Goal: Information Seeking & Learning: Learn about a topic

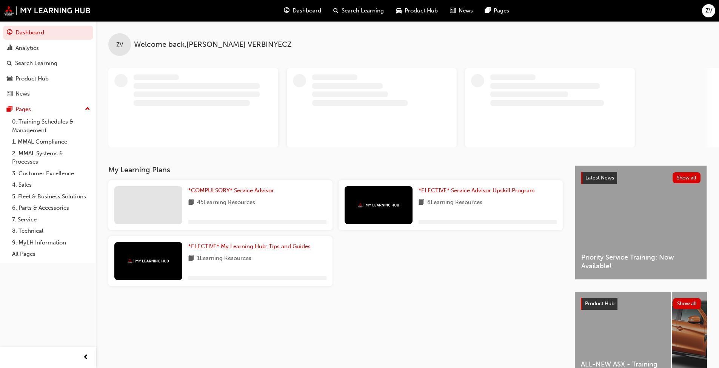
click at [416, 8] on span "Product Hub" at bounding box center [421, 10] width 33 height 9
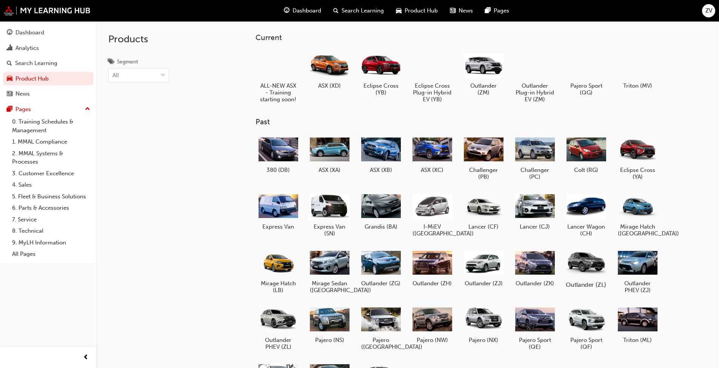
click at [586, 260] on div at bounding box center [586, 262] width 42 height 30
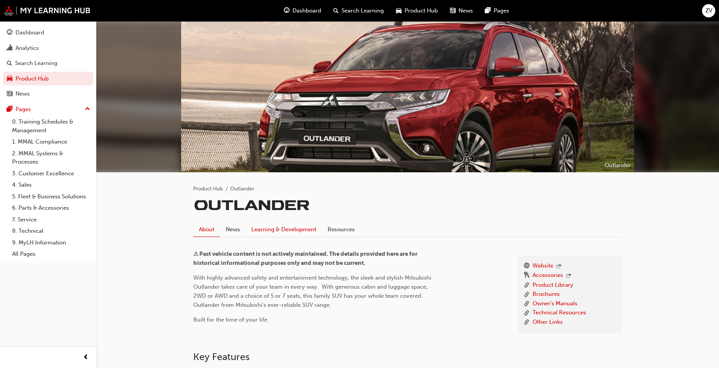
click at [305, 226] on link "Learning & Development" at bounding box center [284, 229] width 76 height 14
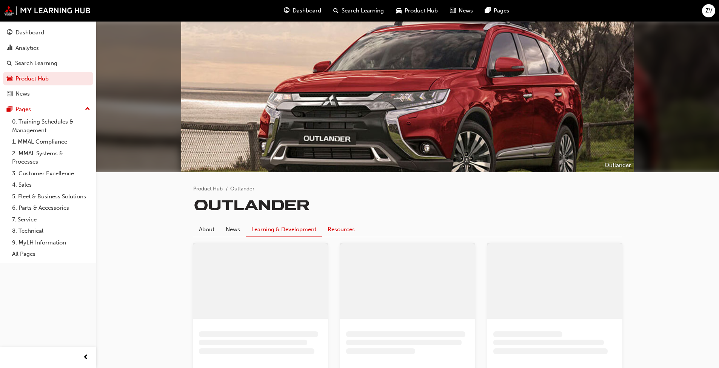
click at [327, 227] on link "Resources" at bounding box center [341, 229] width 39 height 14
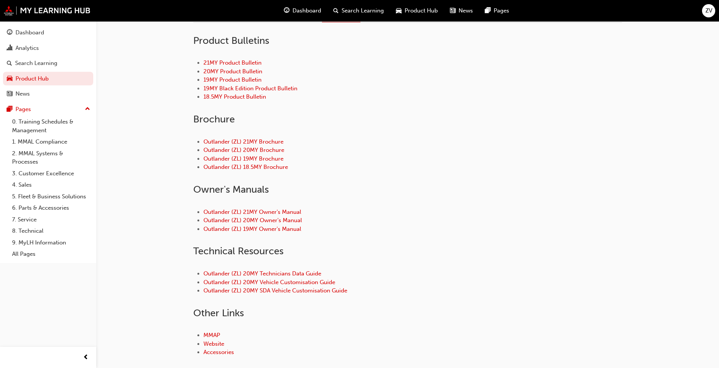
scroll to position [227, 0]
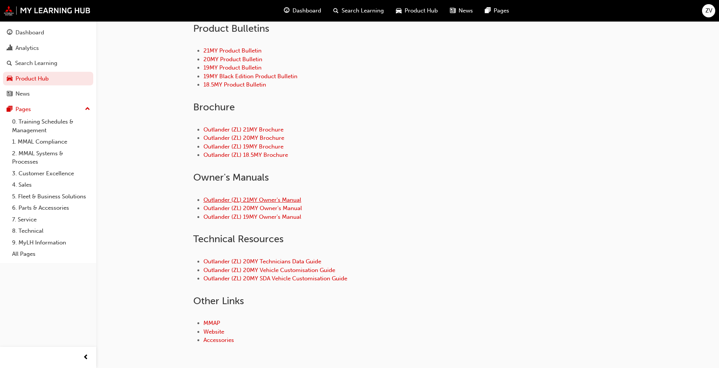
click at [270, 202] on link "Outlander (ZL) 21MY Owner's Manual" at bounding box center [253, 199] width 98 height 7
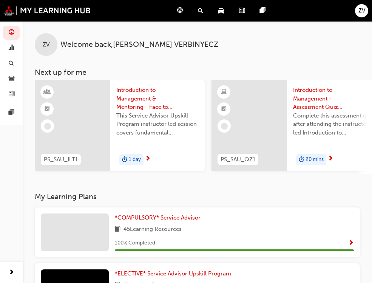
click at [0, 0] on span "Product Hub" at bounding box center [0, 0] width 0 height 0
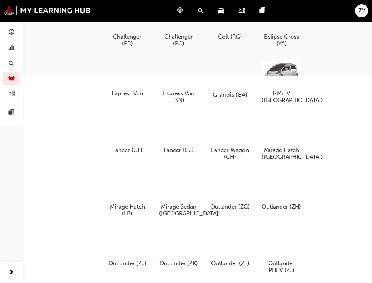
scroll to position [264, 0]
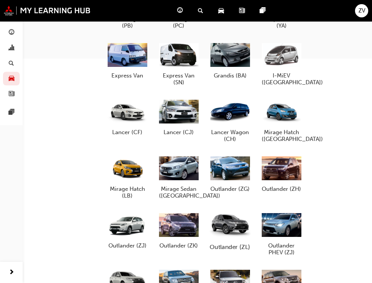
click at [231, 225] on div at bounding box center [230, 225] width 42 height 30
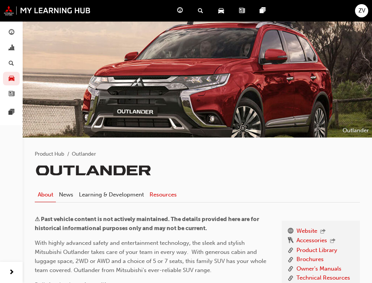
click at [179, 196] on link "Resources" at bounding box center [163, 194] width 33 height 14
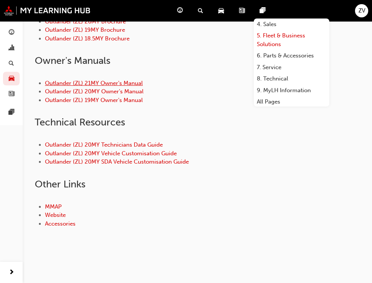
scroll to position [64, 0]
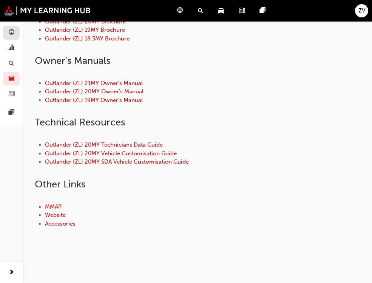
click at [18, 30] on link "button" at bounding box center [11, 33] width 17 height 14
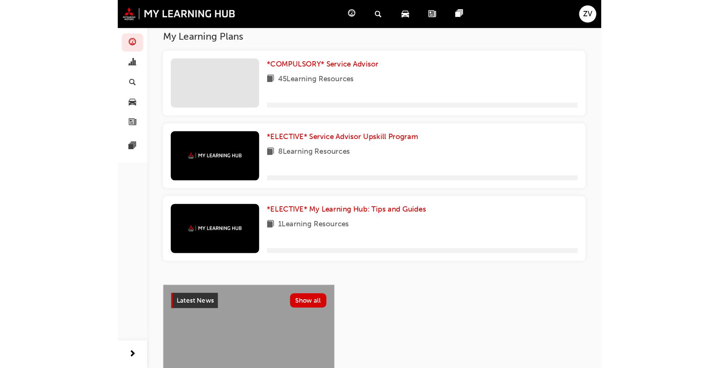
scroll to position [83, 0]
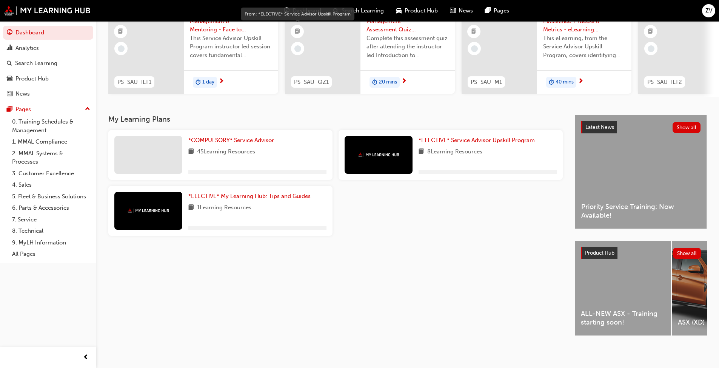
click at [357, 12] on span "Search Learning" at bounding box center [363, 10] width 42 height 9
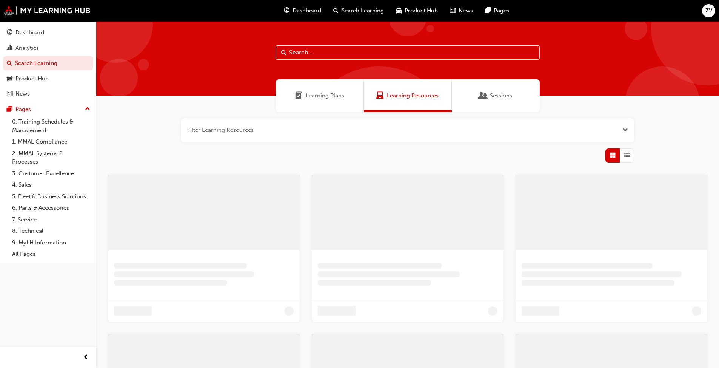
click at [345, 53] on input "text" at bounding box center [408, 52] width 264 height 14
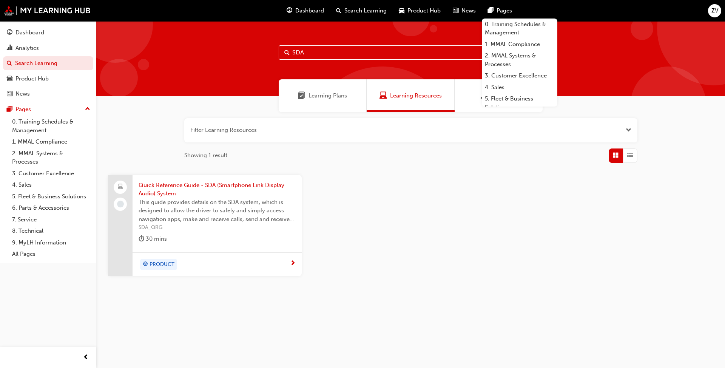
type input "SDA"
click at [377, 8] on span "Pages" at bounding box center [504, 10] width 15 height 9
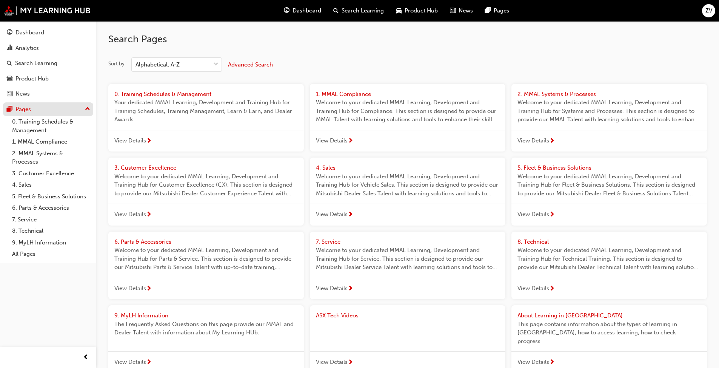
click at [41, 110] on div "Pages" at bounding box center [48, 109] width 83 height 9
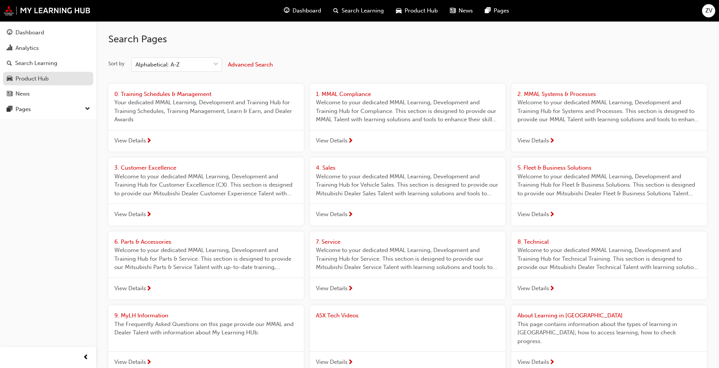
click at [43, 80] on div "Product Hub" at bounding box center [31, 78] width 33 height 9
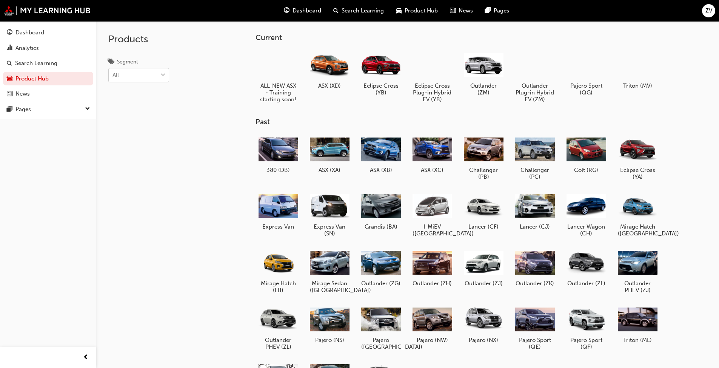
click at [136, 77] on div "All" at bounding box center [133, 75] width 49 height 13
click at [113, 77] on input "Segment All" at bounding box center [113, 75] width 1 height 6
click at [136, 77] on div "All" at bounding box center [133, 75] width 49 height 13
click at [113, 77] on input "Segment option 4WD focused, 1 of 7. 7 results available. Use Up and Down to cho…" at bounding box center [113, 75] width 1 height 6
